Goal: Task Accomplishment & Management: Manage account settings

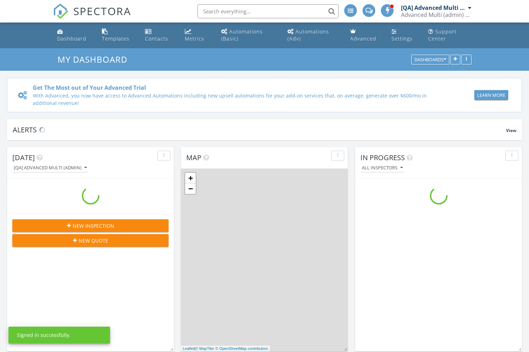
scroll to position [642, 529]
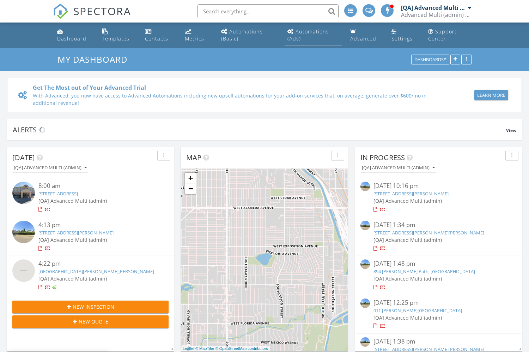
click at [312, 31] on div "Automations (Adv)" at bounding box center [308, 35] width 42 height 14
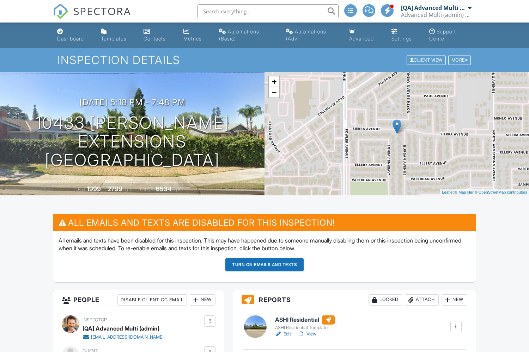
click at [264, 265] on button "Turn on emails and texts" at bounding box center [264, 264] width 78 height 13
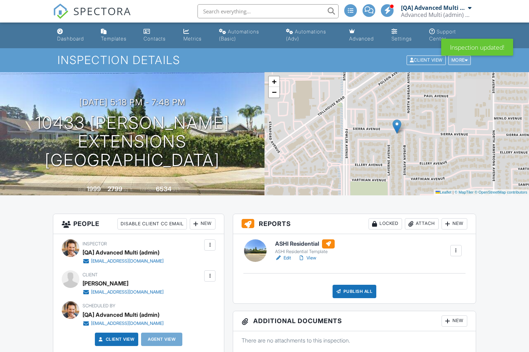
click at [458, 60] on div "More" at bounding box center [459, 61] width 23 height 10
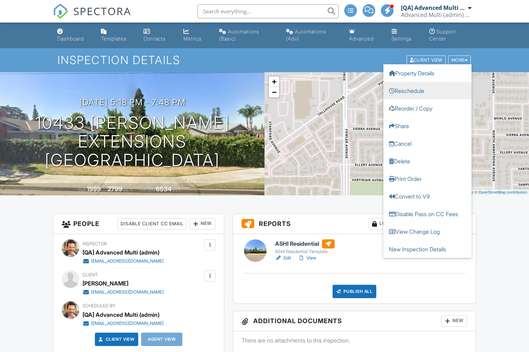
click at [427, 91] on link "Reschedule" at bounding box center [427, 91] width 88 height 18
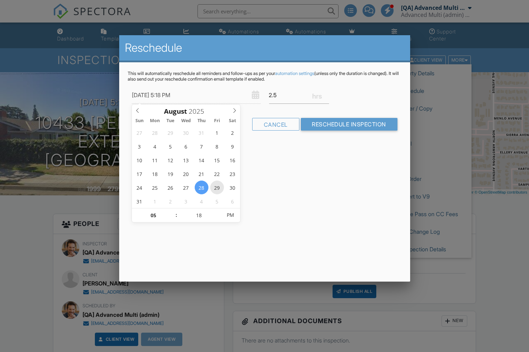
click at [217, 187] on span "29" at bounding box center [217, 188] width 14 height 14
type input "08/29/2025 5:18 PM"
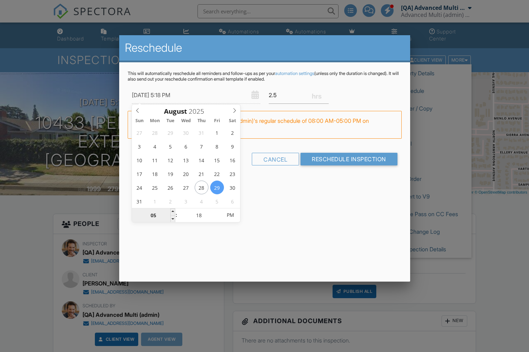
click at [153, 215] on input "05" at bounding box center [153, 216] width 43 height 14
type input "12"
type input "08/29/2025 12:18 PM"
type input "01"
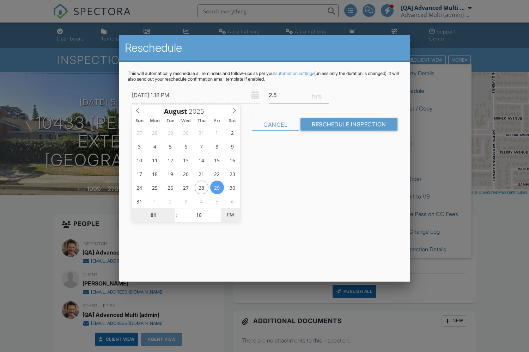
click at [230, 215] on span "PM" at bounding box center [230, 215] width 19 height 14
type input "[DATE] 1:18 AM"
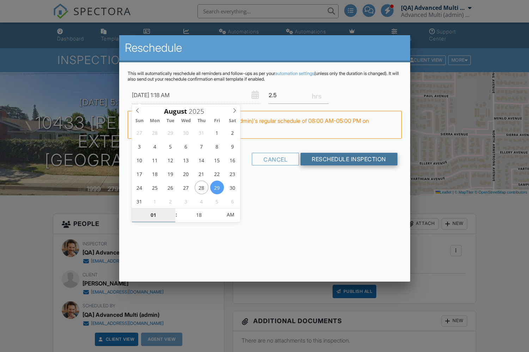
click at [347, 159] on input "Reschedule Inspection" at bounding box center [348, 159] width 97 height 13
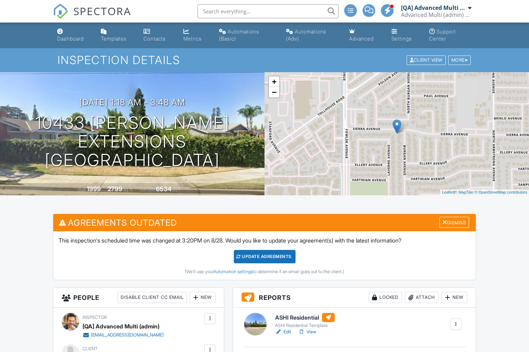
scroll to position [769, 0]
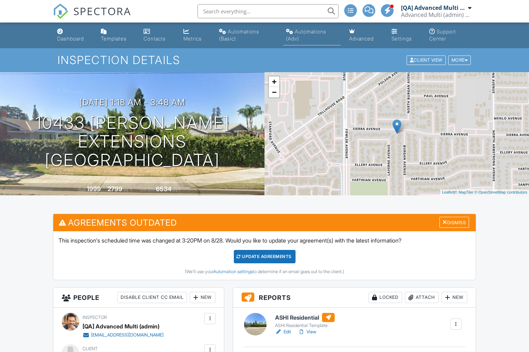
click at [311, 31] on div "Automations (Adv)" at bounding box center [306, 35] width 40 height 13
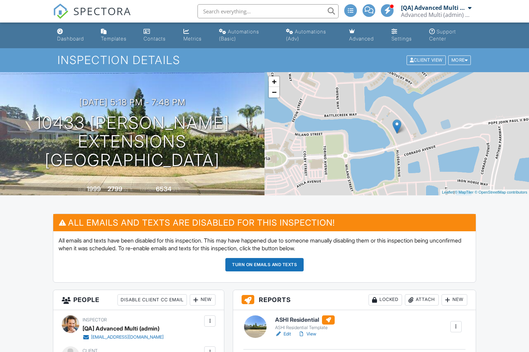
click at [264, 265] on button "Turn on emails and texts" at bounding box center [264, 264] width 78 height 13
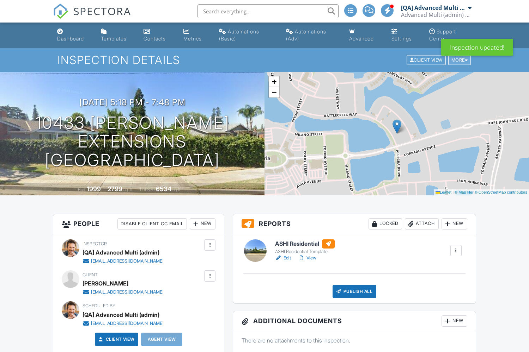
click at [458, 60] on div "More" at bounding box center [459, 61] width 23 height 10
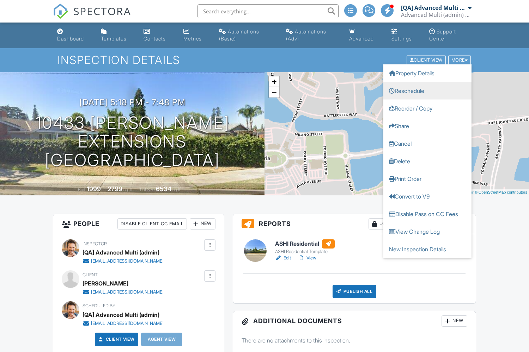
click at [427, 91] on link "Reschedule" at bounding box center [427, 91] width 88 height 18
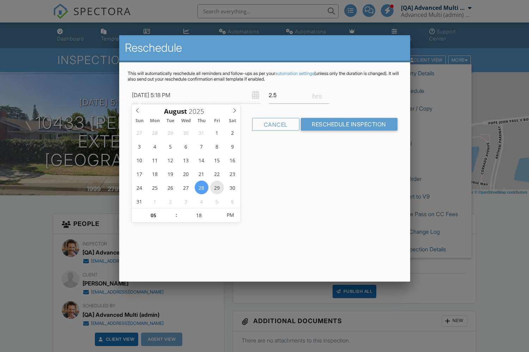
click at [217, 187] on span "29" at bounding box center [217, 188] width 14 height 14
type input "08/29/2025 5:18 PM"
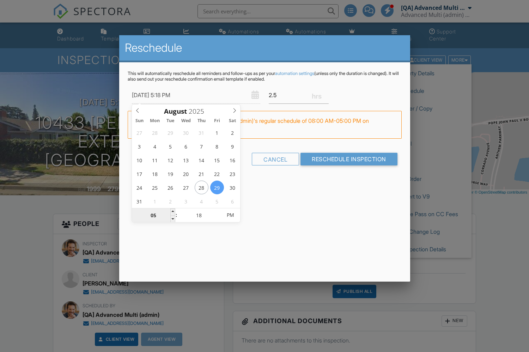
click at [153, 215] on input "05" at bounding box center [153, 216] width 43 height 14
type input "12"
type input "08/29/2025 12:18 PM"
type input "01"
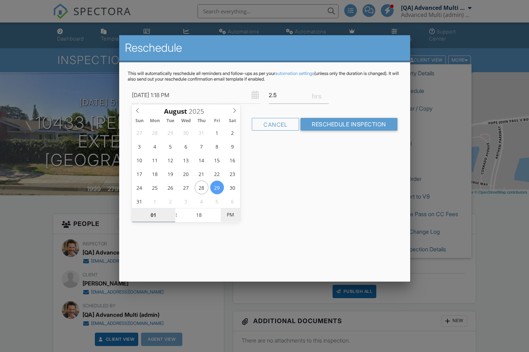
click at [230, 215] on span "PM" at bounding box center [230, 215] width 19 height 14
type input "[DATE] 1:18 AM"
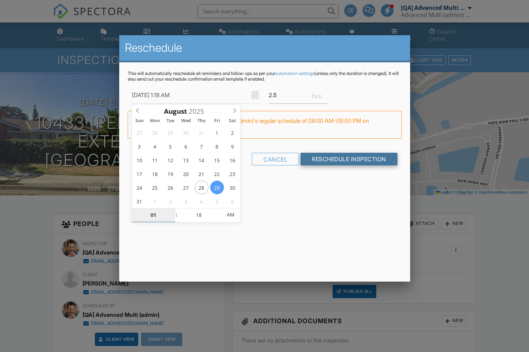
click at [347, 159] on input "Reschedule Inspection" at bounding box center [348, 159] width 97 height 13
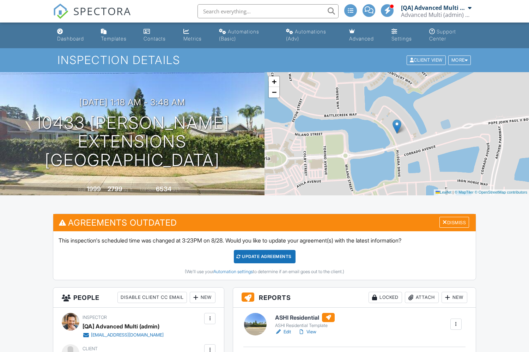
scroll to position [829, 0]
